Goal: Transaction & Acquisition: Purchase product/service

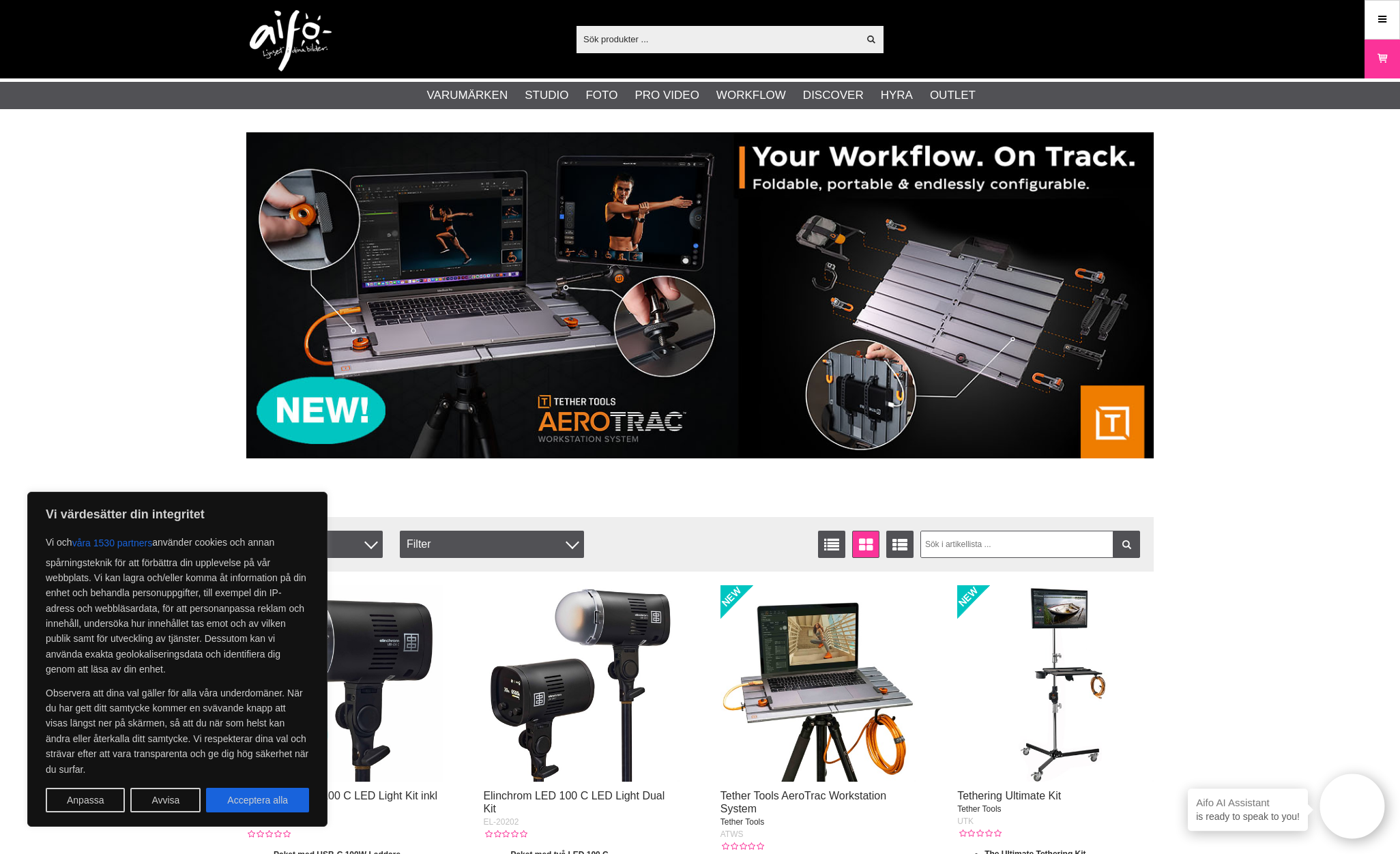
scroll to position [28, 0]
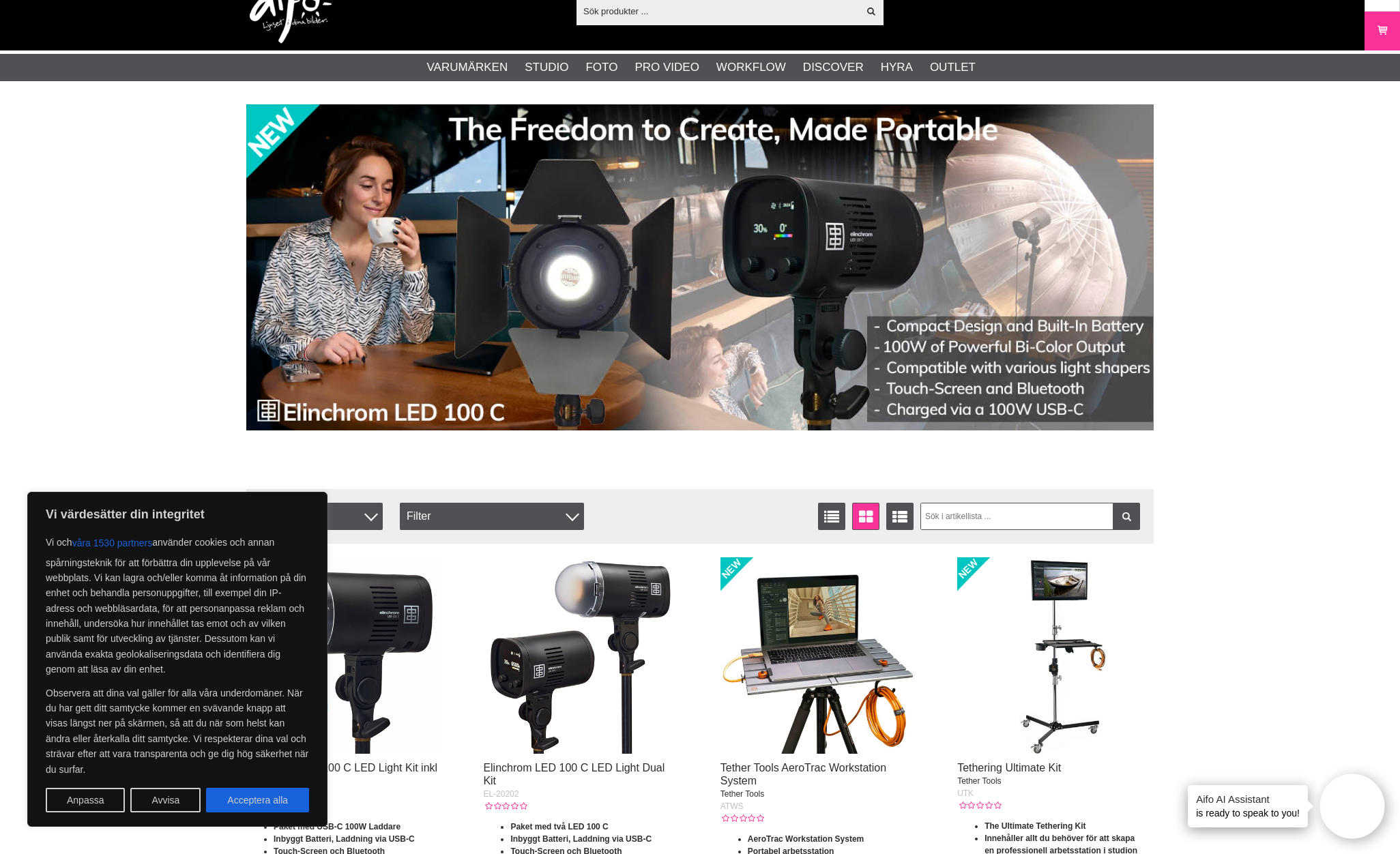
click at [237, 805] on button "Acceptera alla" at bounding box center [257, 800] width 103 height 24
checkbox input "true"
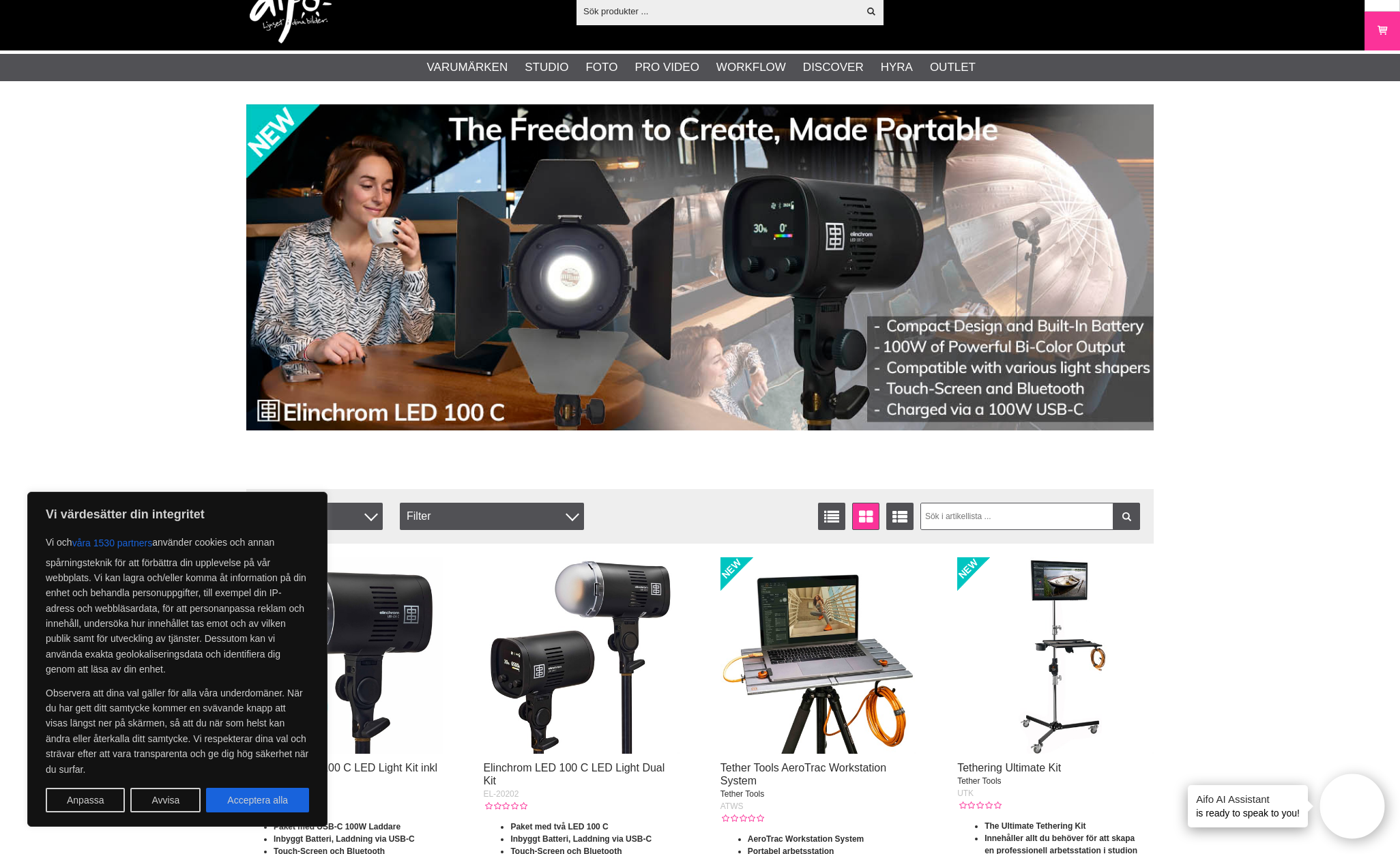
checkbox input "true"
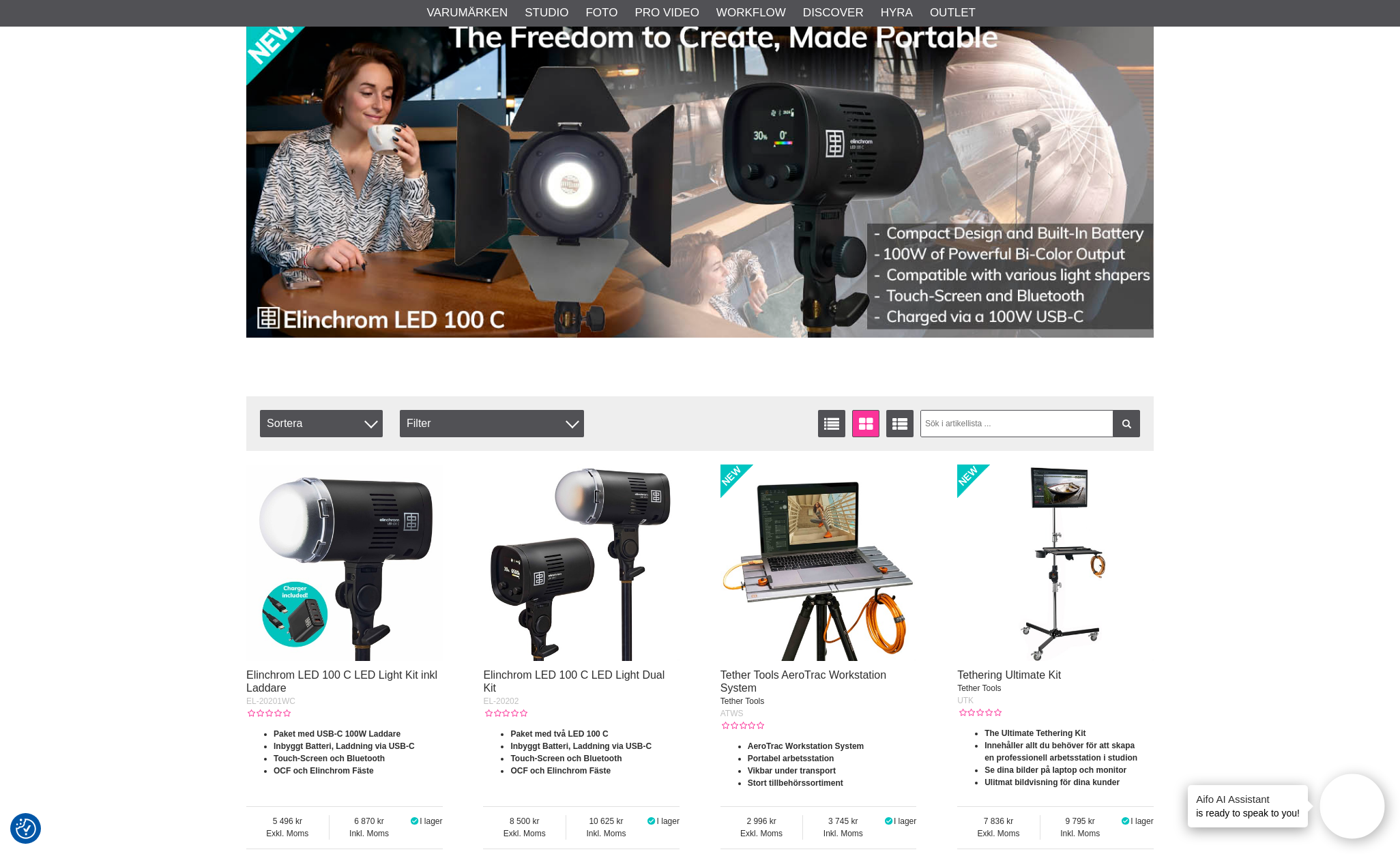
scroll to position [0, 0]
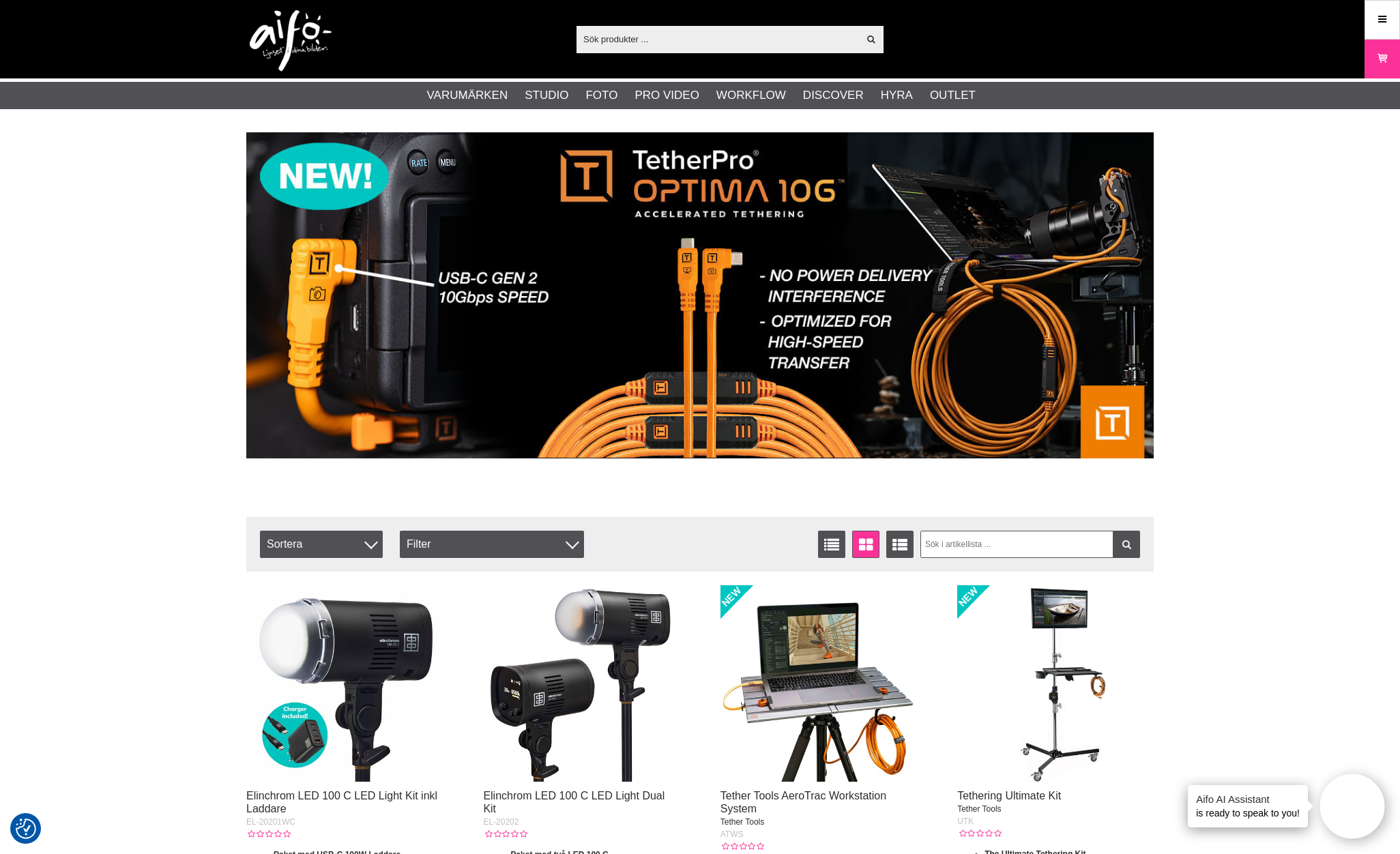
click at [719, 35] on input "text" at bounding box center [717, 39] width 282 height 20
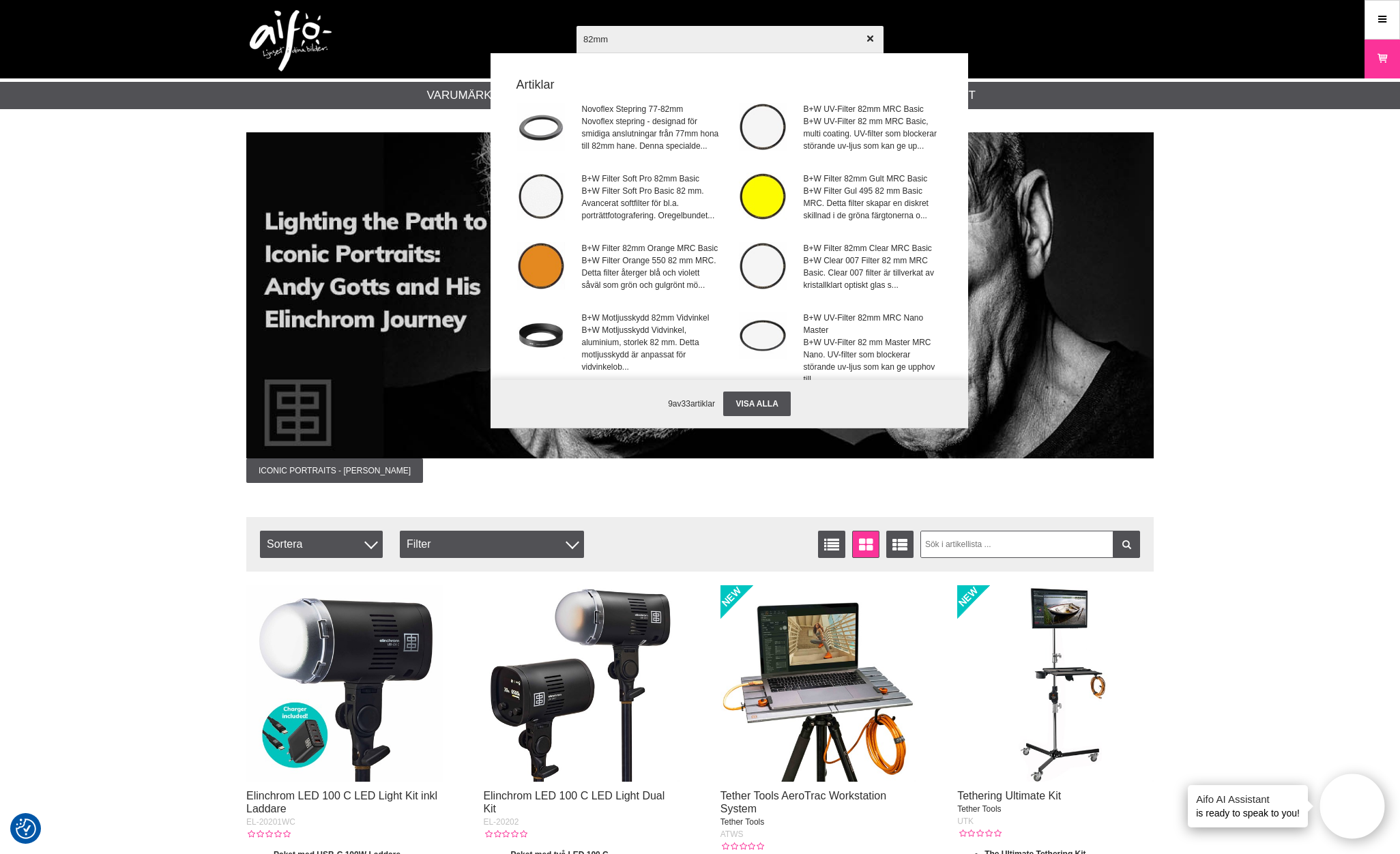
click at [674, 34] on input "82mm" at bounding box center [730, 39] width 307 height 48
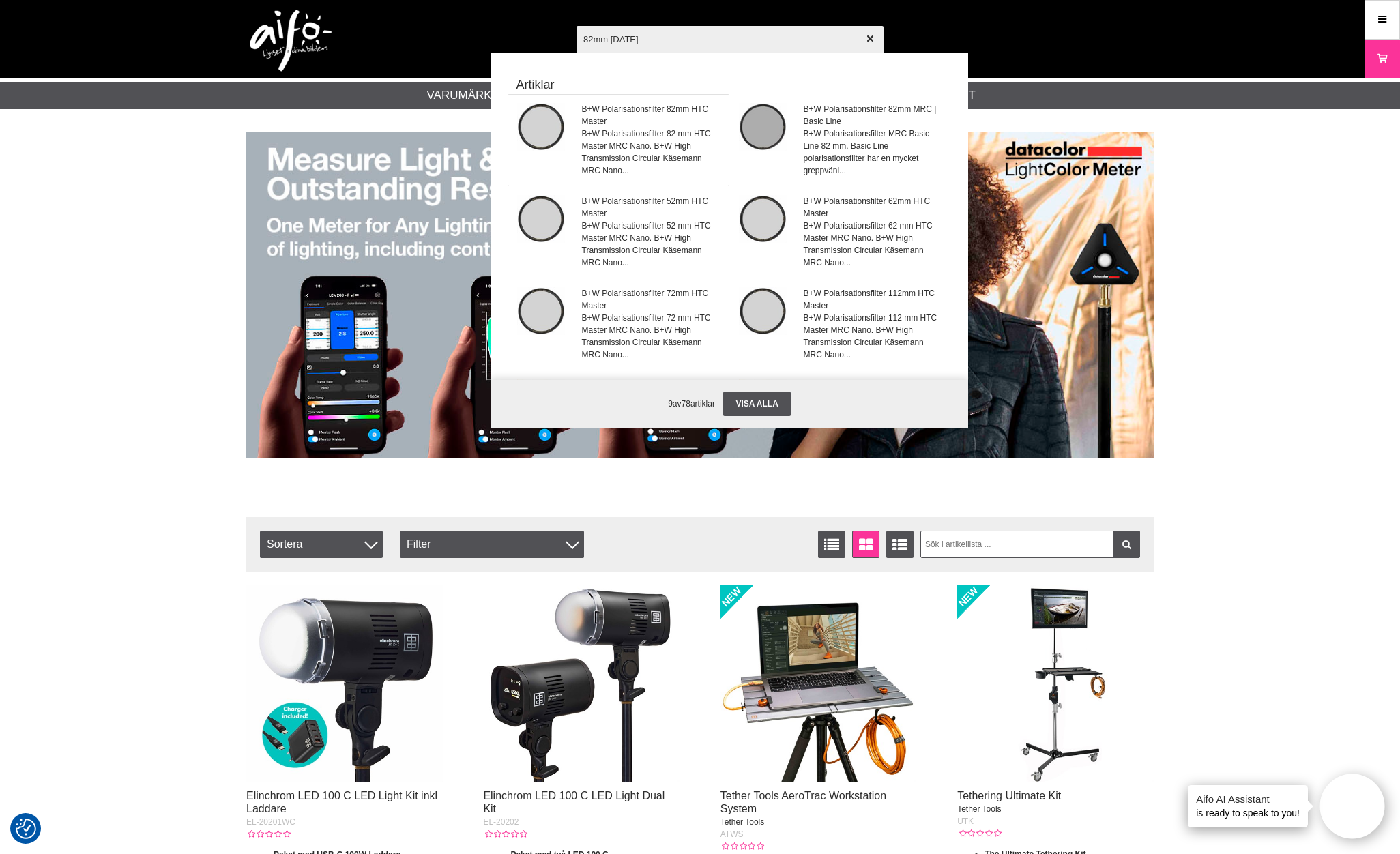
type input "82mm pola"
click at [656, 105] on span "B+W Polarisationsfilter 82mm HTC Master" at bounding box center [651, 115] width 138 height 24
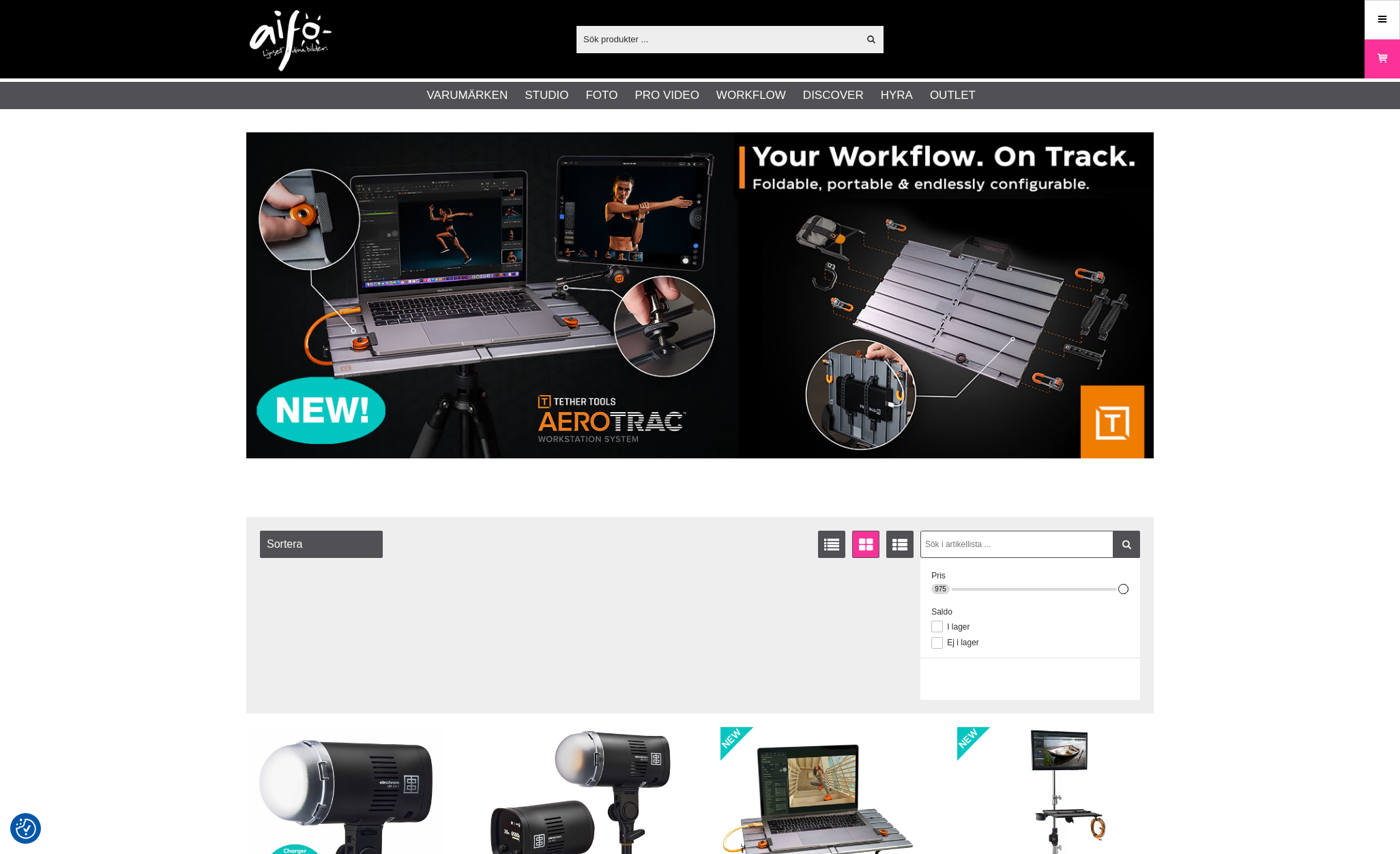
click at [668, 41] on input "text" at bounding box center [717, 39] width 282 height 20
checkbox input "true"
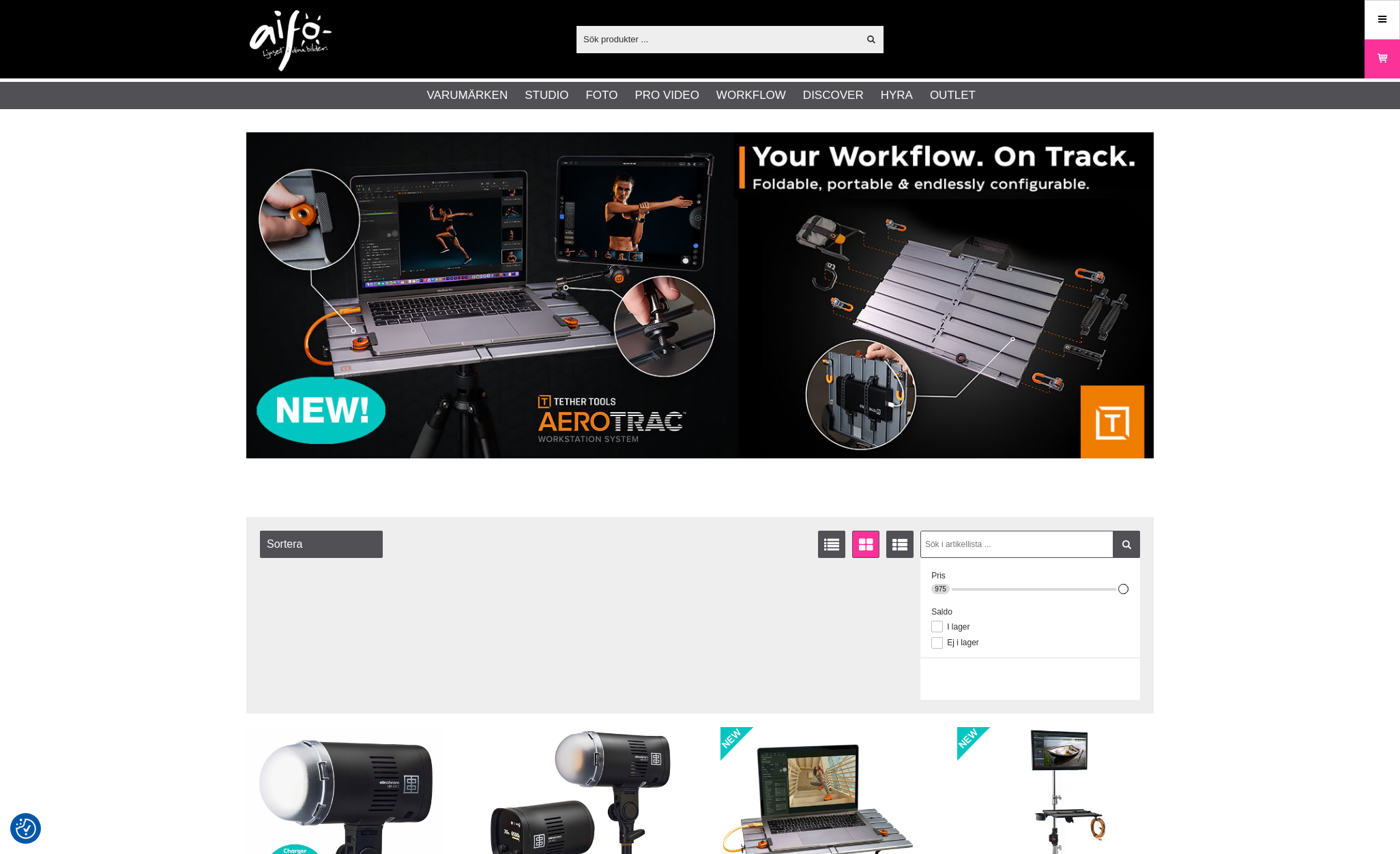
checkbox input "true"
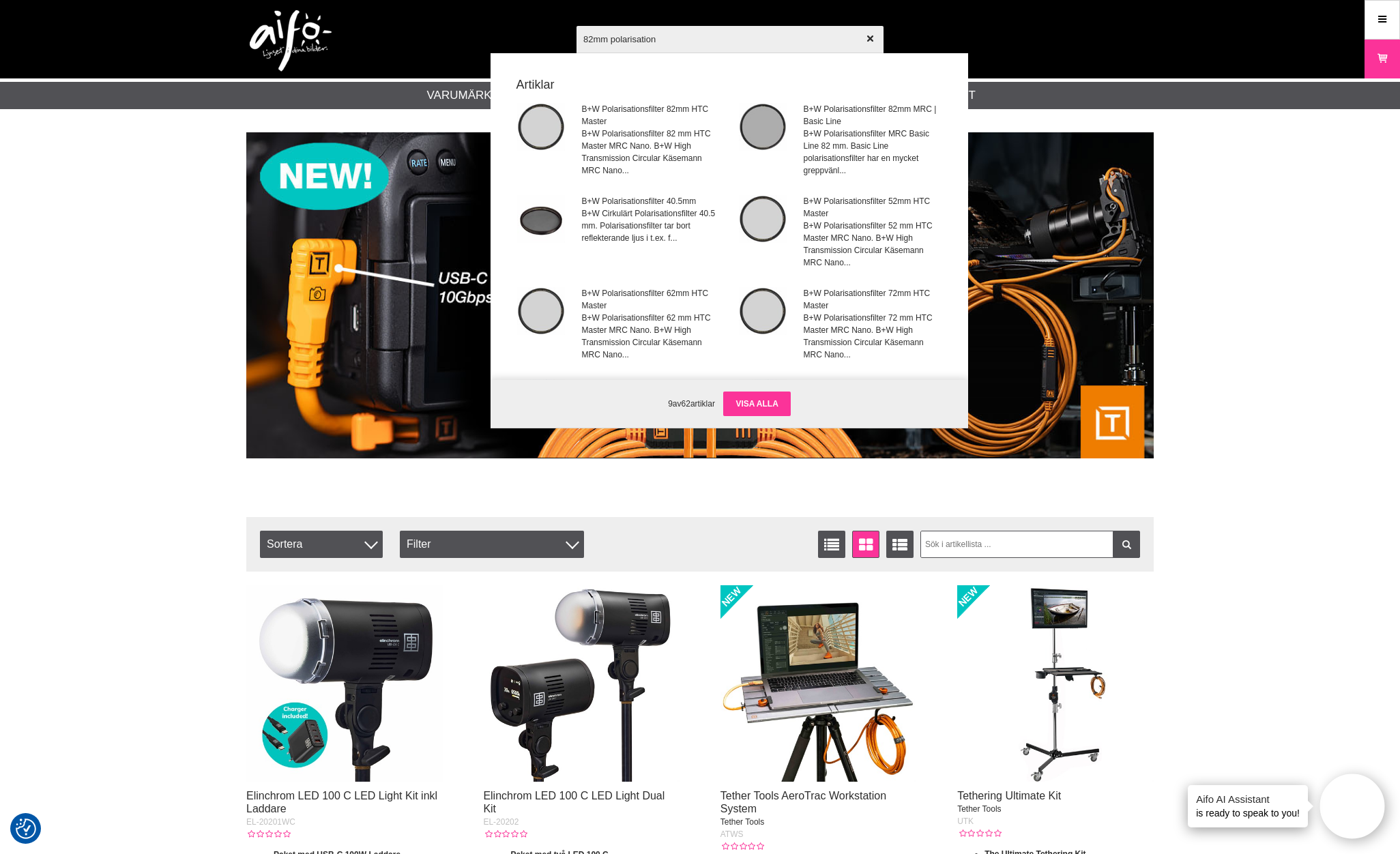
type input "82mm polarisation"
click at [759, 402] on link "Visa alla" at bounding box center [756, 403] width 67 height 24
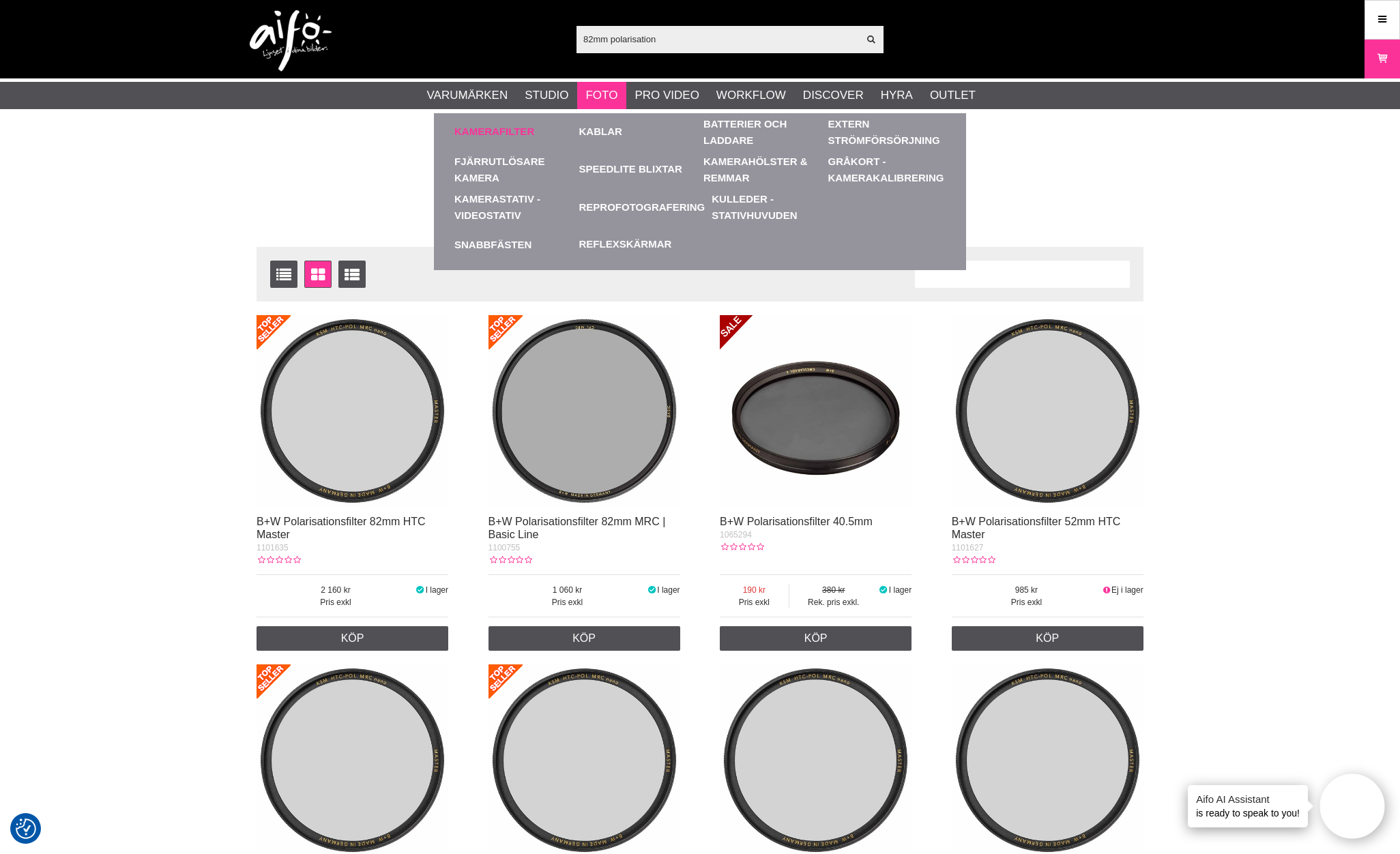
click at [500, 131] on link "Kamerafilter" at bounding box center [494, 132] width 80 height 16
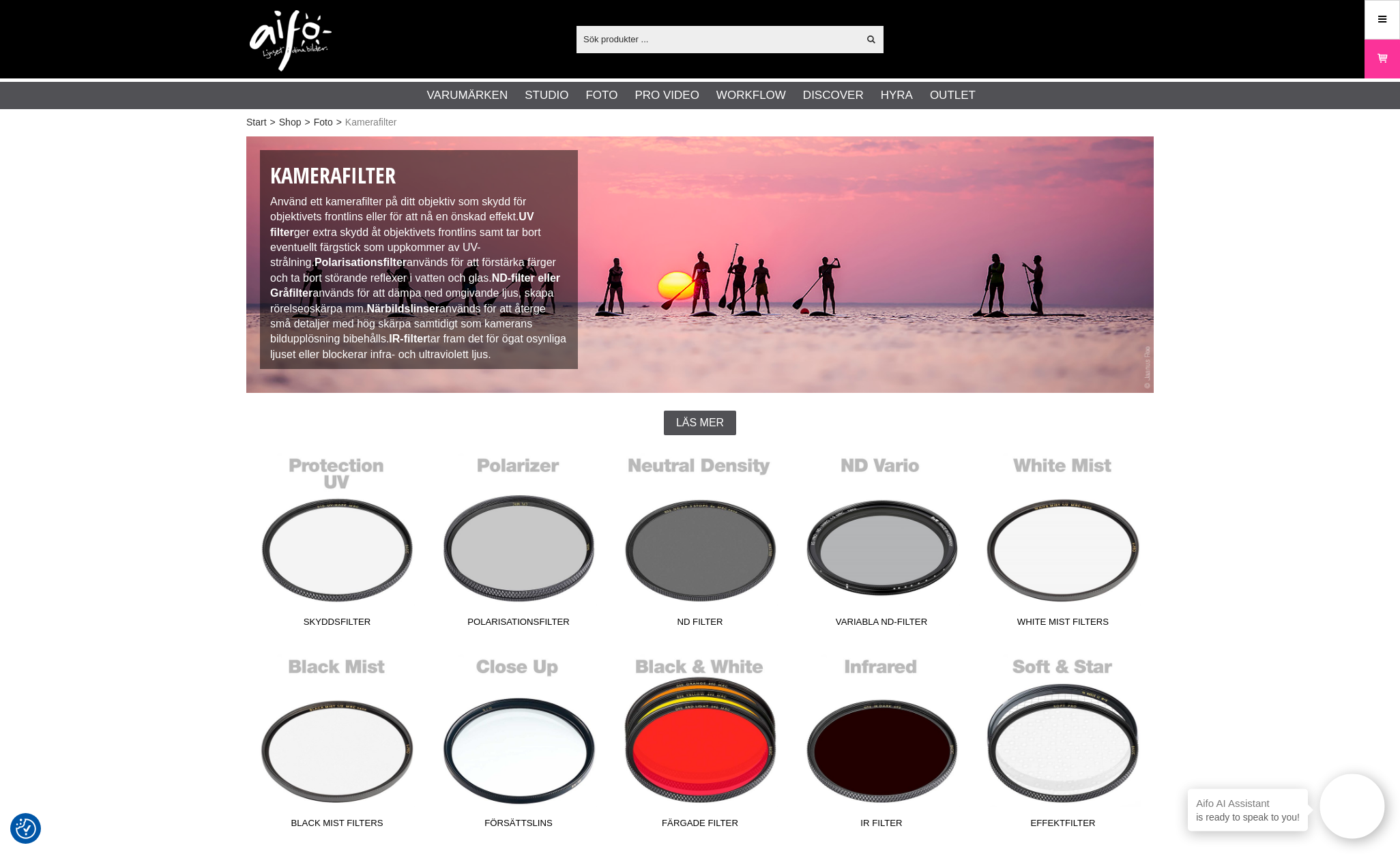
scroll to position [157, 0]
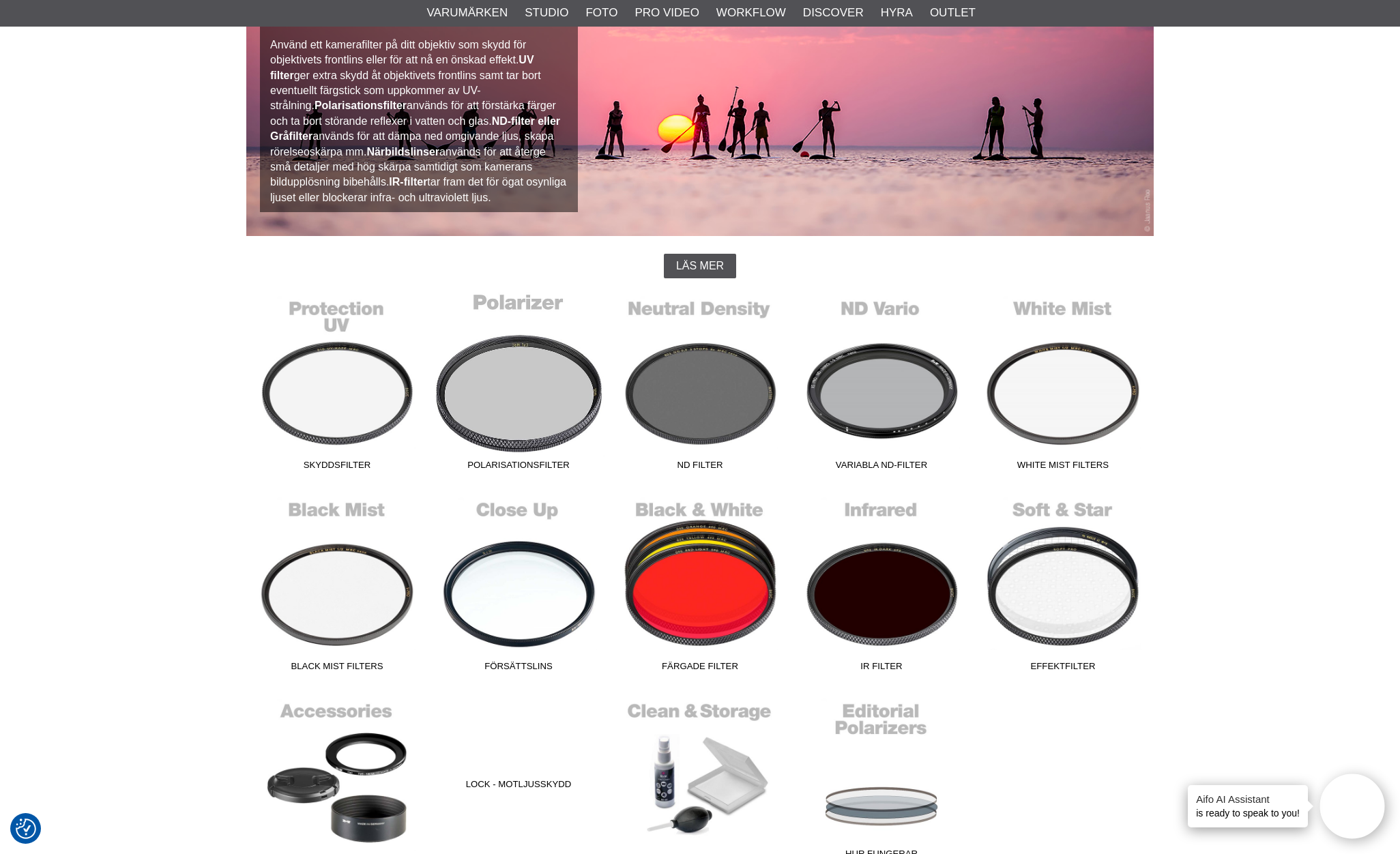
click at [542, 304] on link "Polarisationsfilter" at bounding box center [518, 384] width 181 height 184
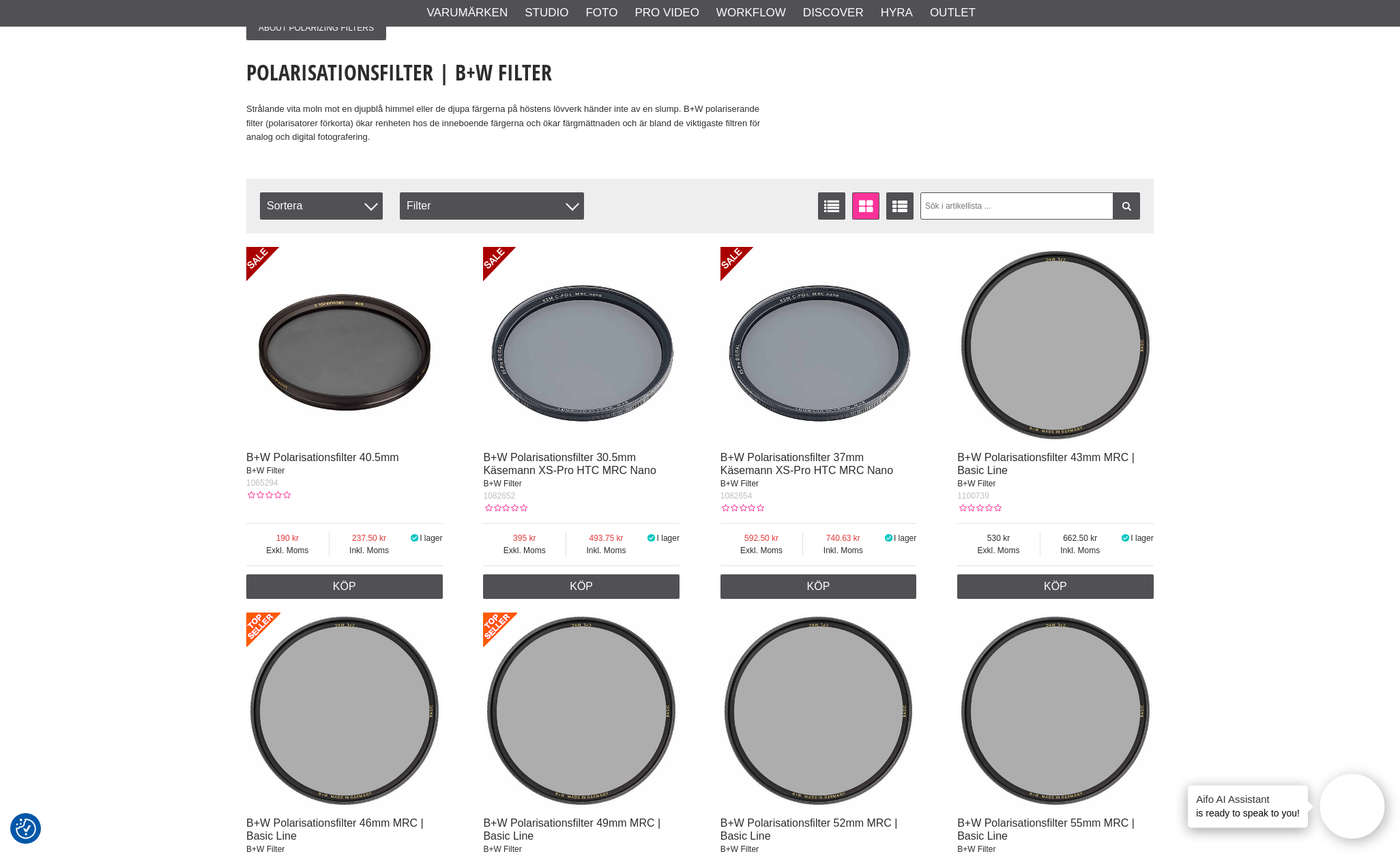
scroll to position [122, 0]
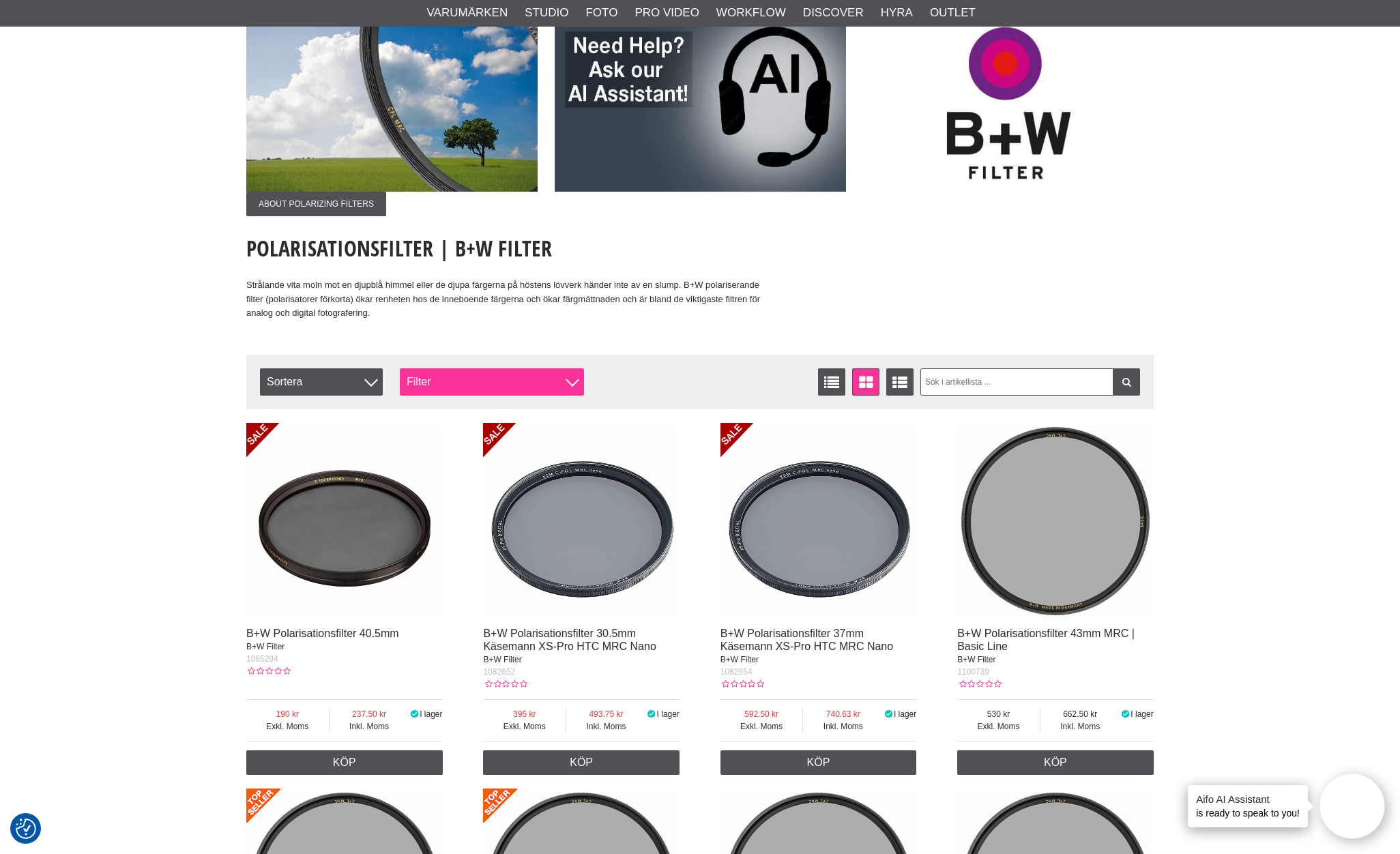
click at [470, 386] on div "Filter" at bounding box center [492, 381] width 184 height 27
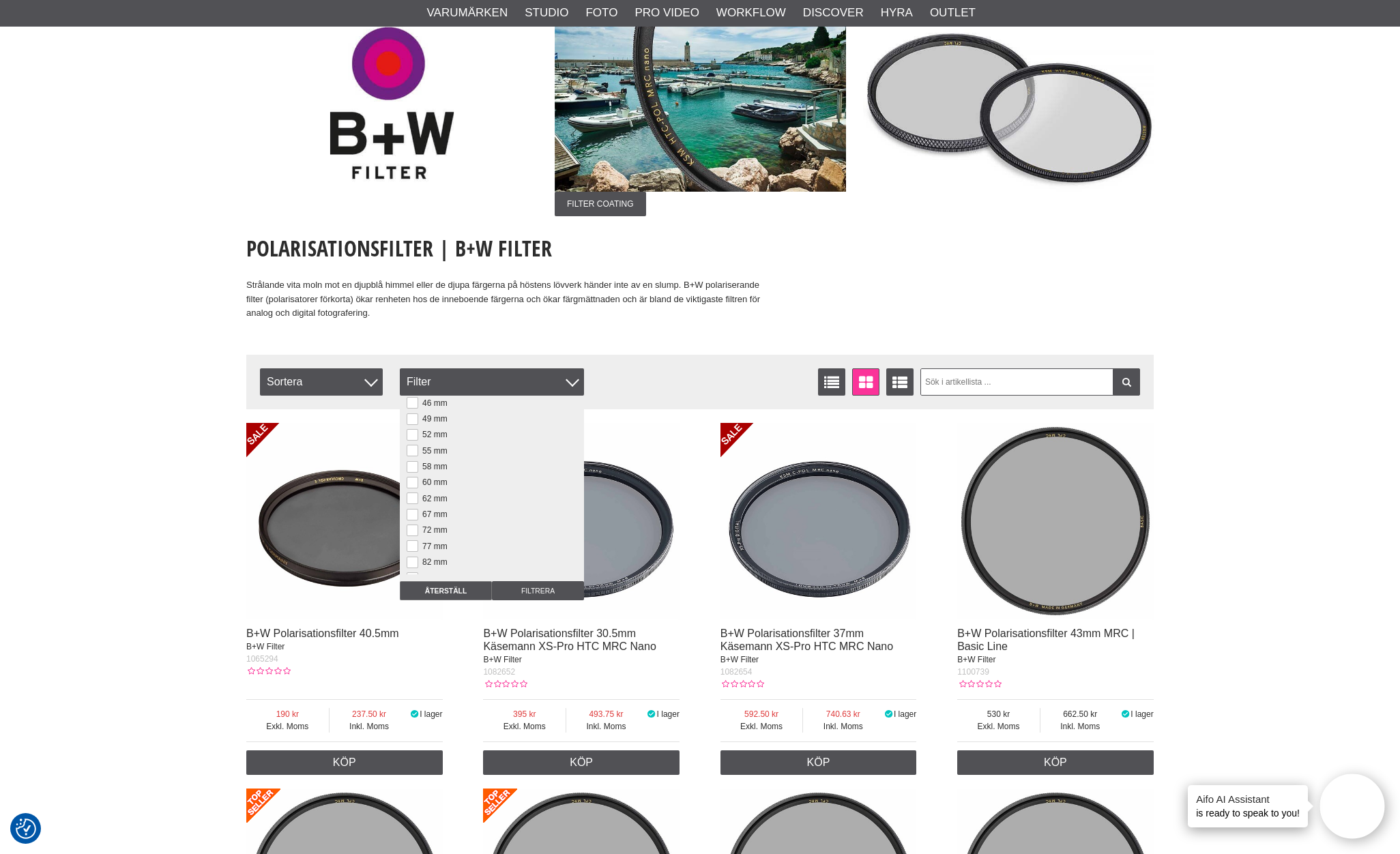
scroll to position [105, 0]
click at [408, 559] on button at bounding box center [413, 559] width 12 height 12
click at [521, 589] on input "Filtrera" at bounding box center [538, 591] width 92 height 19
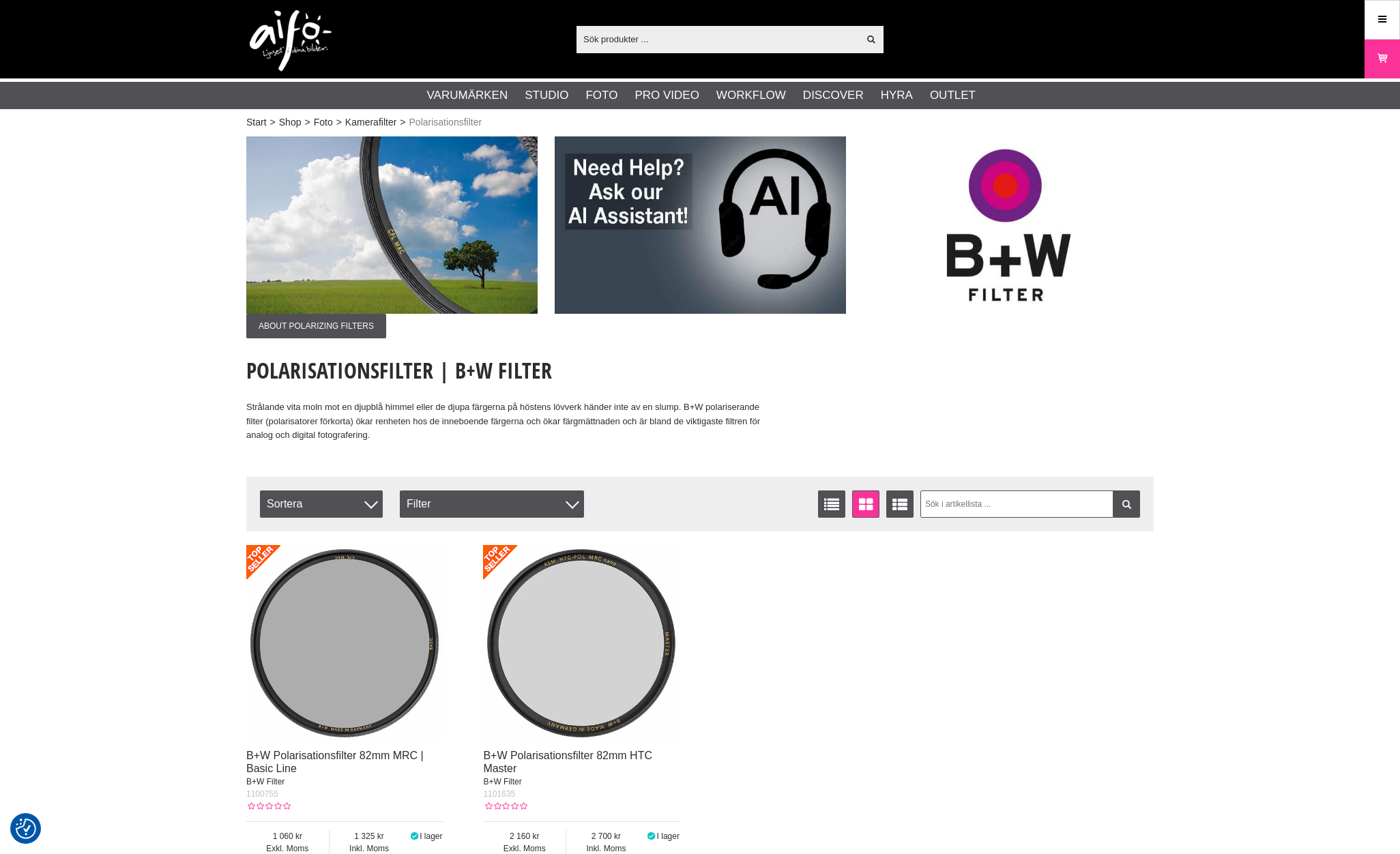
checkbox input "true"
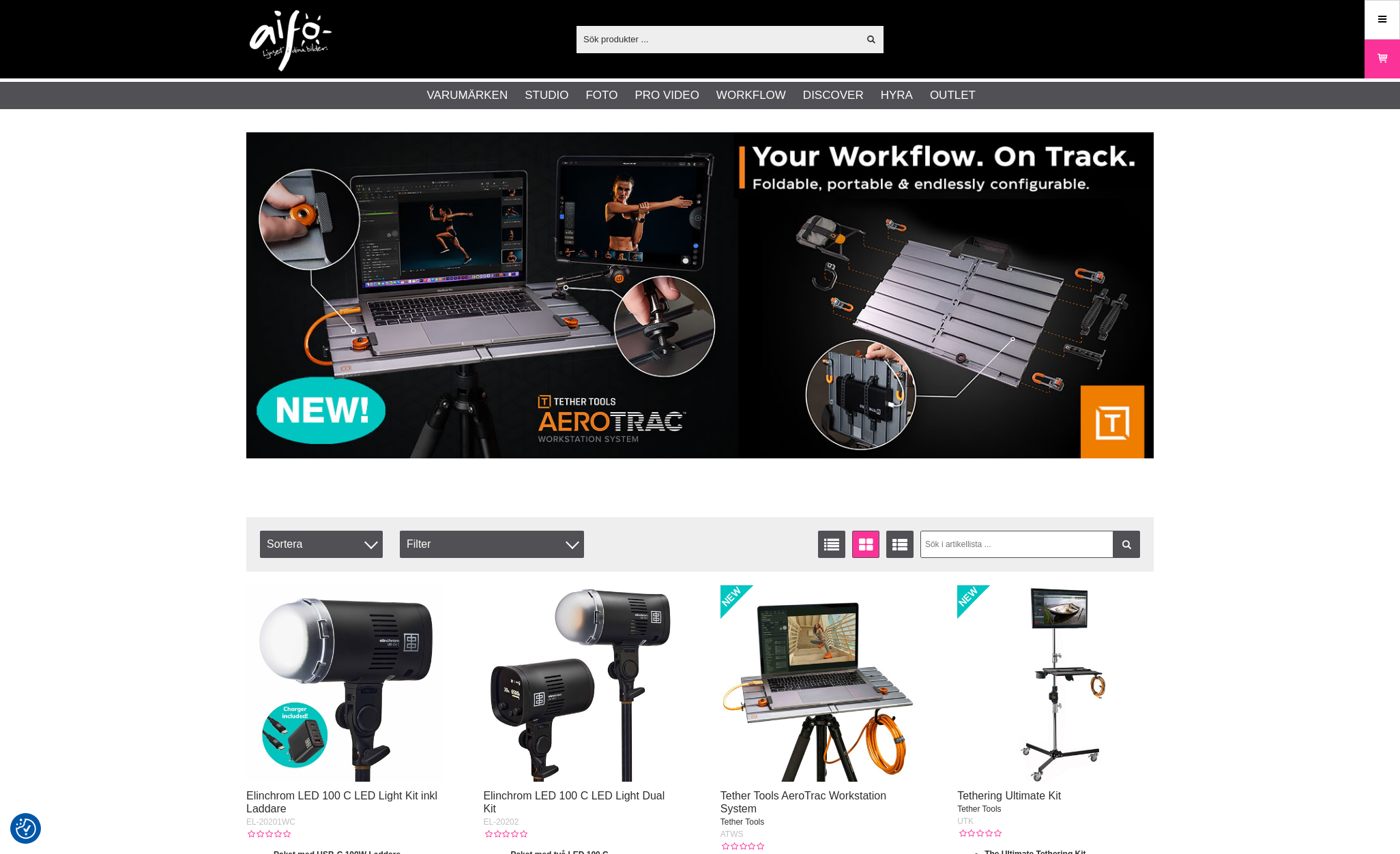
checkbox input "true"
